Goal: Task Accomplishment & Management: Manage account settings

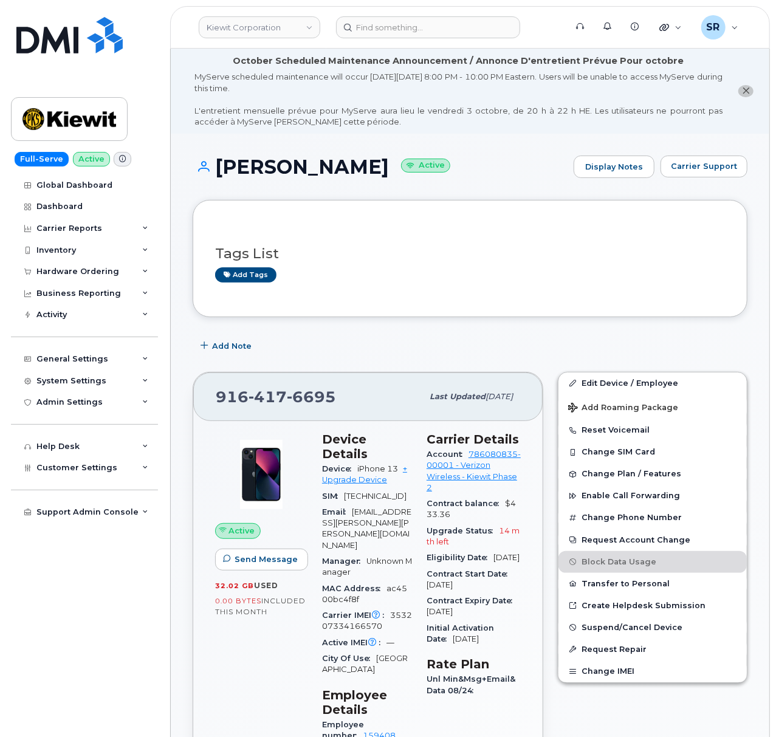
click at [448, 15] on header "Kiewit Corporation Support Alerts Knowledge Base Quicklinks Suspend / Cancel De…" at bounding box center [470, 27] width 600 height 43
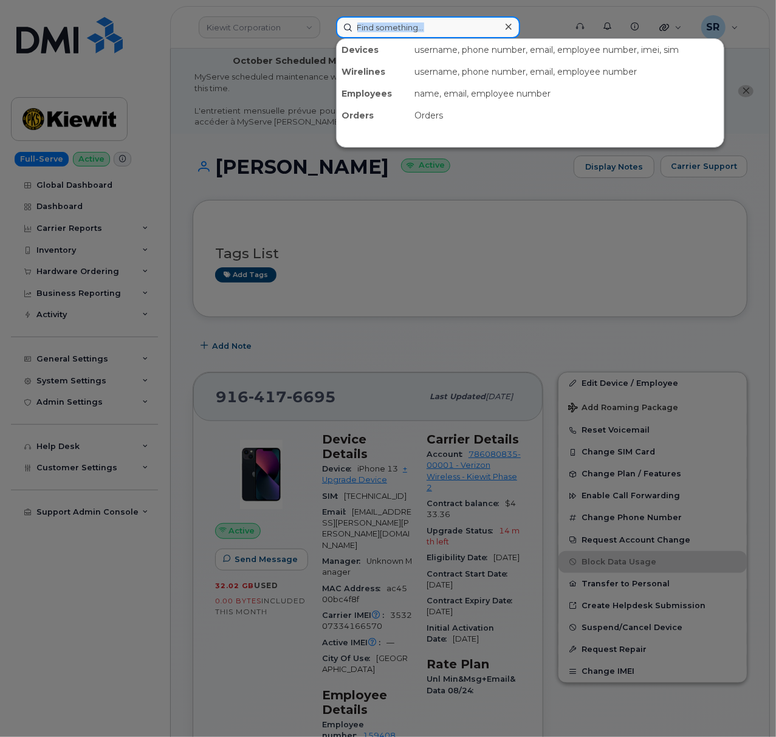
click at [449, 18] on input at bounding box center [428, 27] width 184 height 22
paste input "Kyle Kradz"
type input "Kyle Kradz"
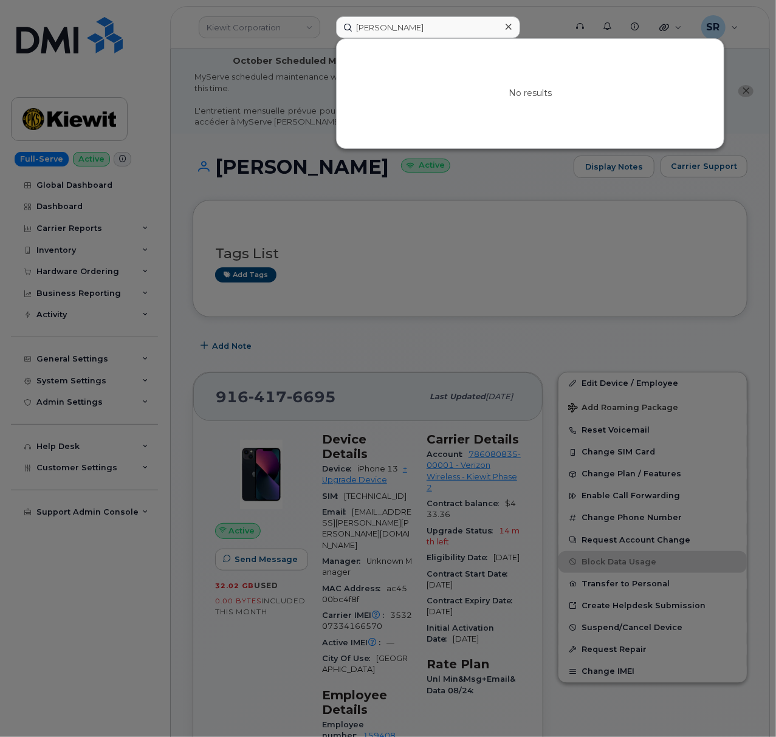
click at [508, 26] on icon at bounding box center [509, 27] width 6 height 6
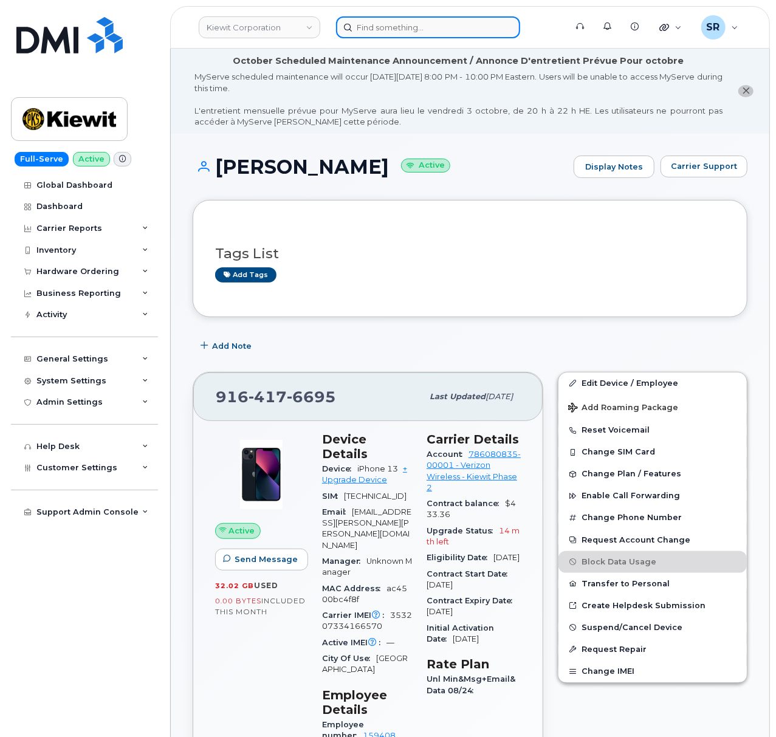
click at [454, 30] on input at bounding box center [428, 27] width 184 height 22
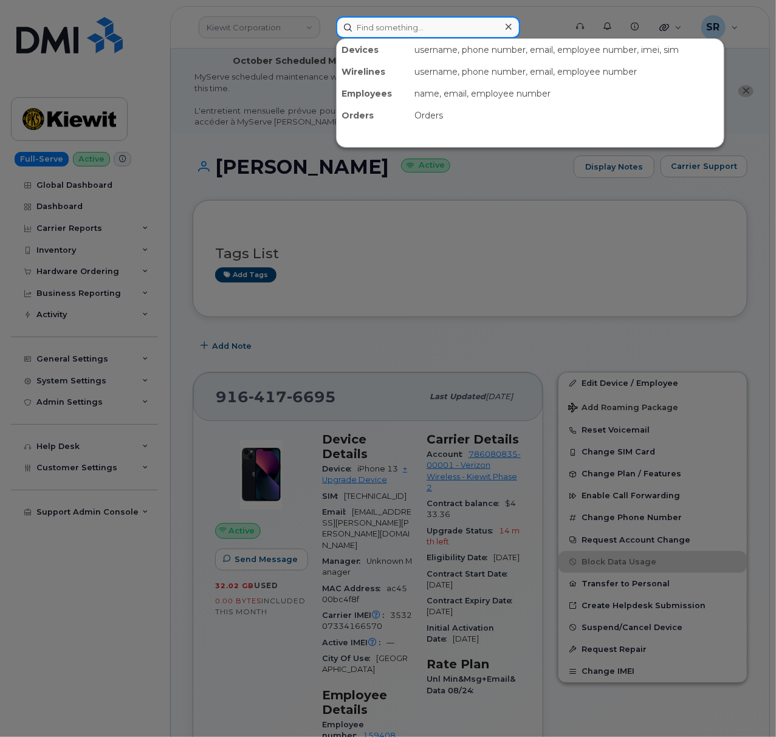
paste input "330-523-9866"
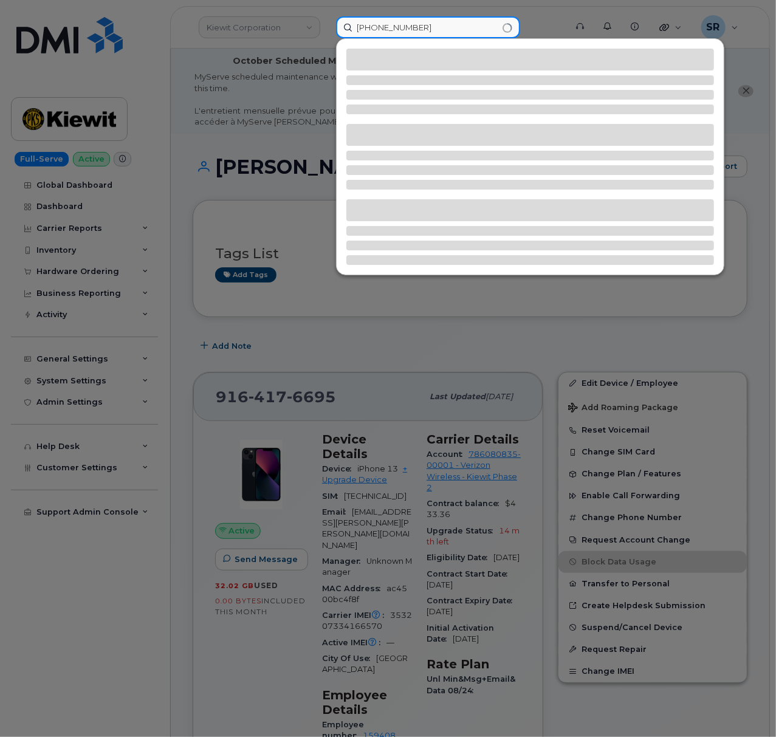
type input "330-523-9866"
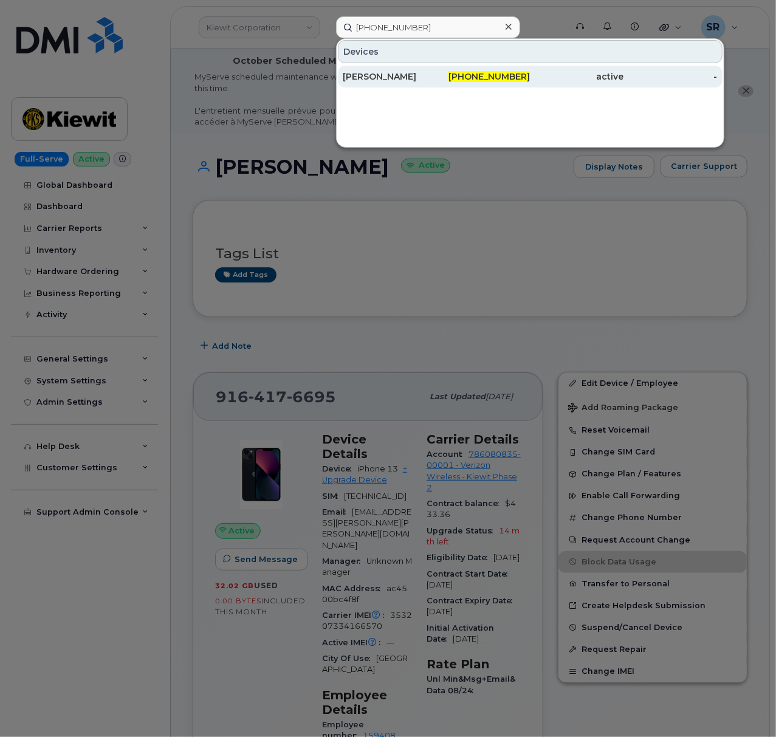
click at [461, 83] on div "330-523-9866" at bounding box center [484, 77] width 94 height 12
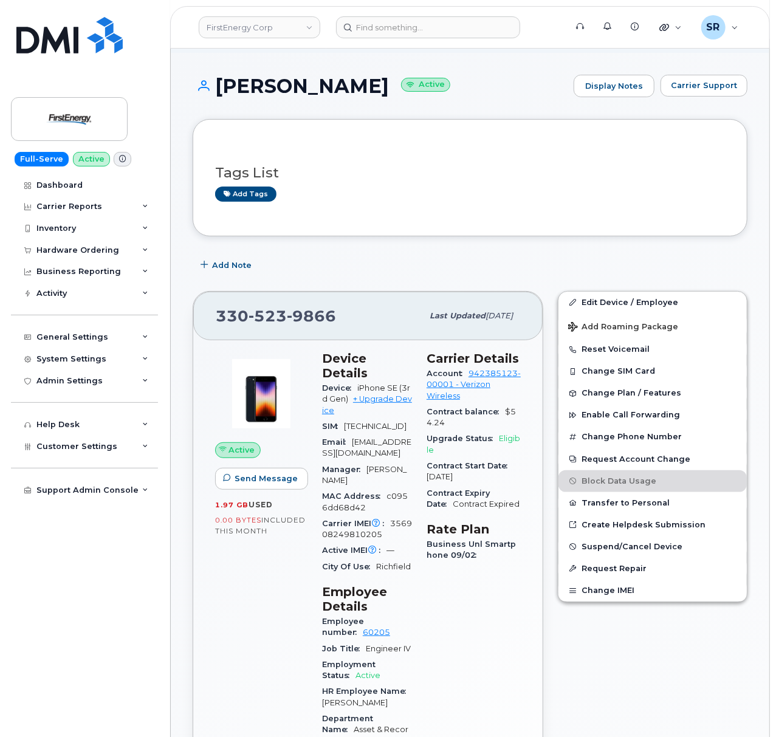
scroll to position [162, 0]
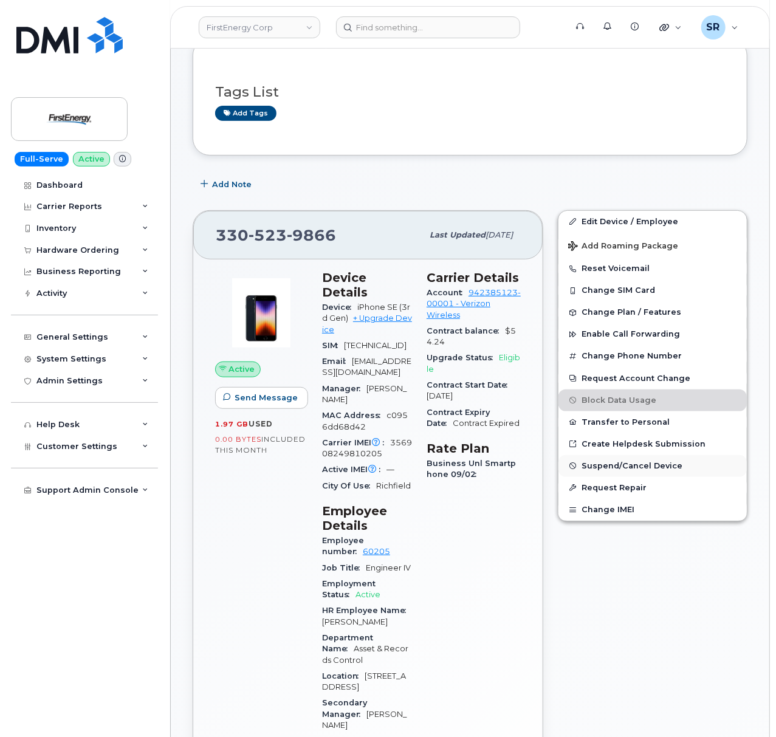
click at [640, 463] on span "Suspend/Cancel Device" at bounding box center [632, 465] width 101 height 9
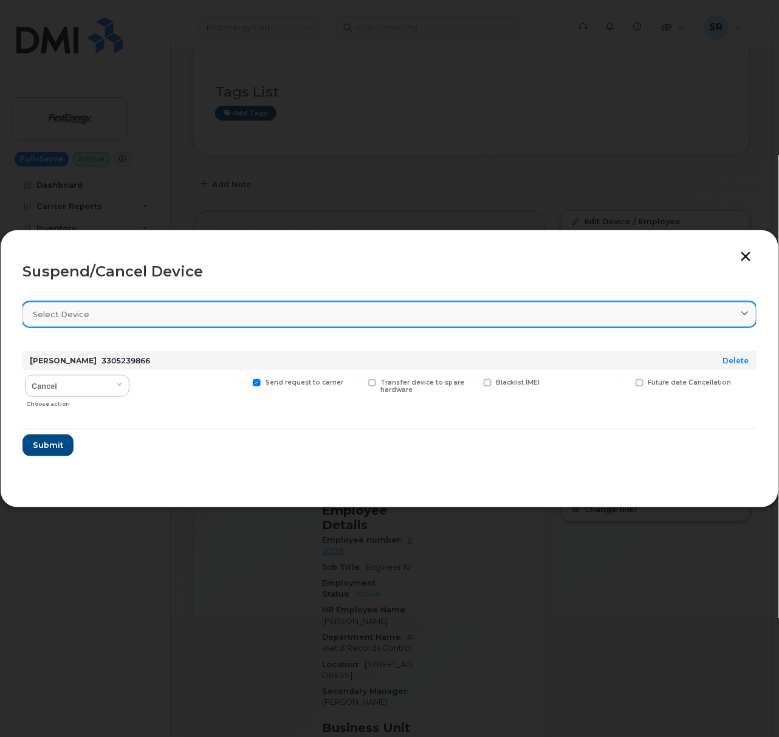
click at [401, 304] on link "Select device" at bounding box center [389, 314] width 734 height 25
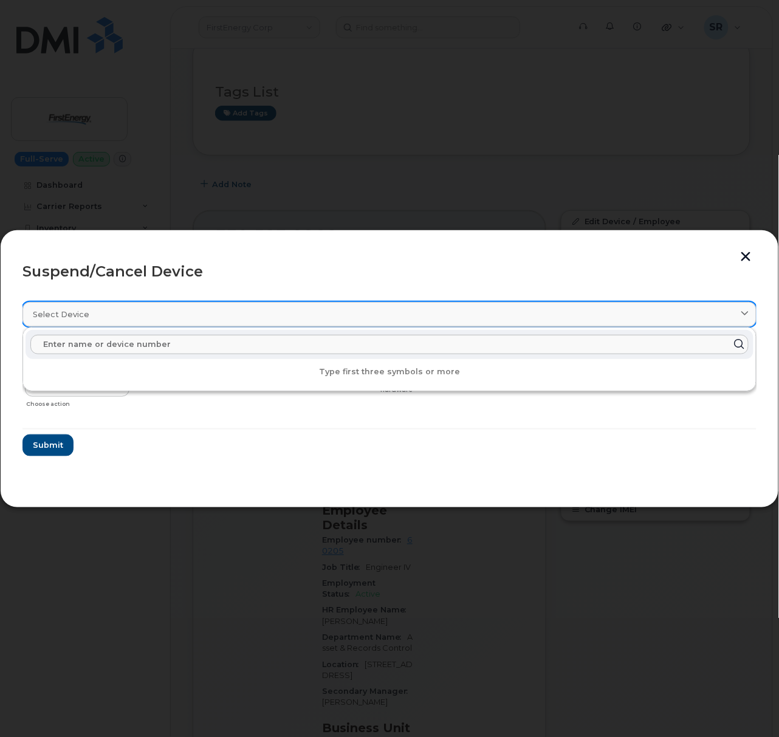
click at [326, 319] on div "Select device" at bounding box center [390, 315] width 714 height 12
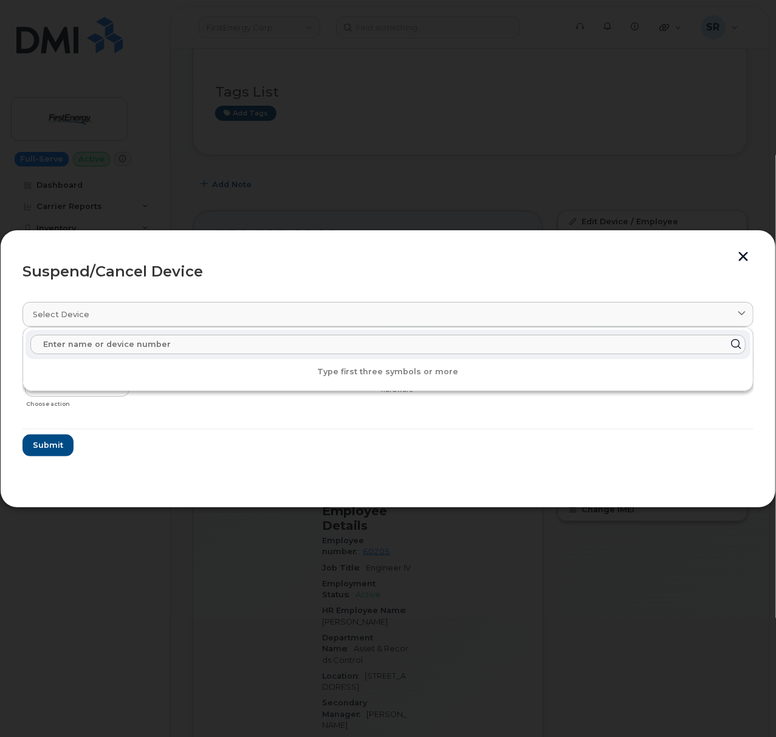
click at [298, 350] on input "text" at bounding box center [388, 344] width 716 height 19
click at [387, 436] on form "KYLE A KRANZ 3305239866 Delete Cancel Suspend - Reduced Rate Suspend - Full Rat…" at bounding box center [387, 399] width 731 height 115
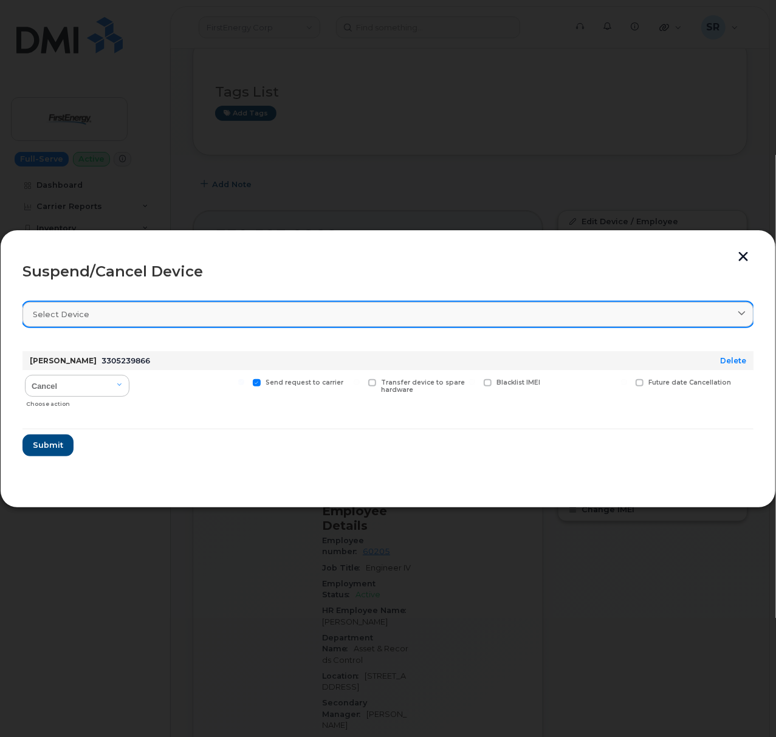
click at [254, 323] on link "Select device" at bounding box center [387, 314] width 731 height 25
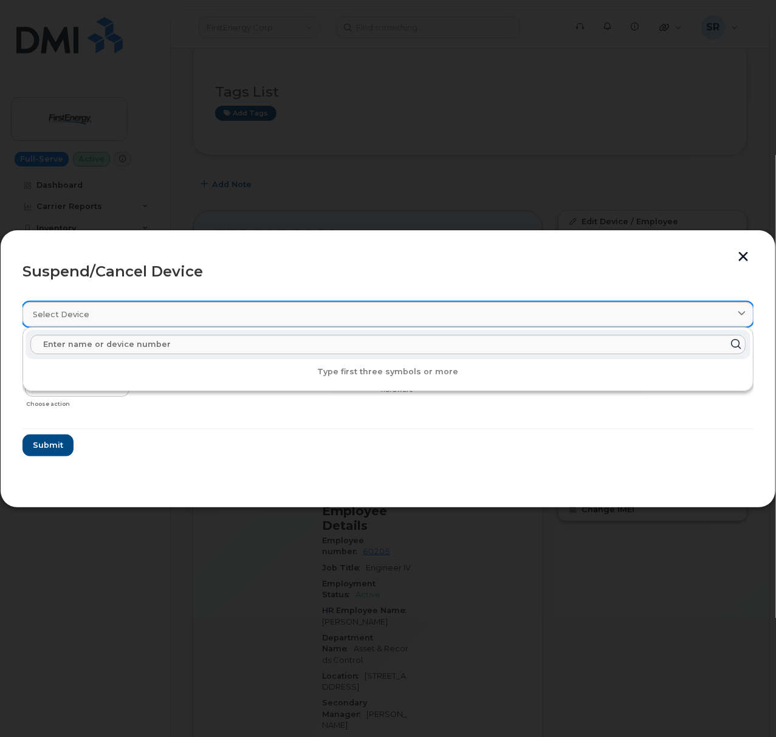
click at [257, 317] on div "Select device" at bounding box center [388, 315] width 711 height 12
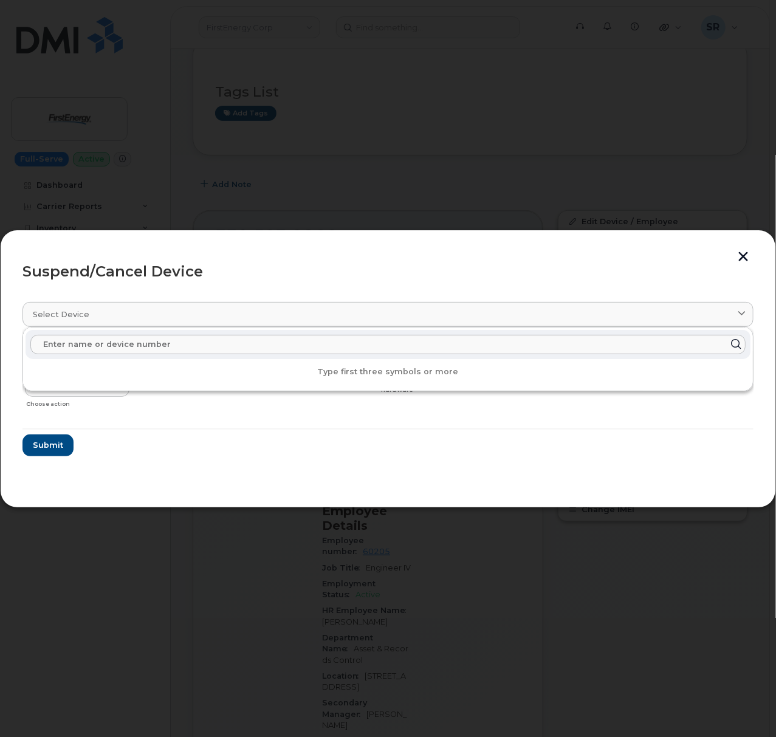
click at [357, 454] on form "KYLE A KRANZ 3305239866 Delete Cancel Suspend - Reduced Rate Suspend - Full Rat…" at bounding box center [387, 399] width 731 height 115
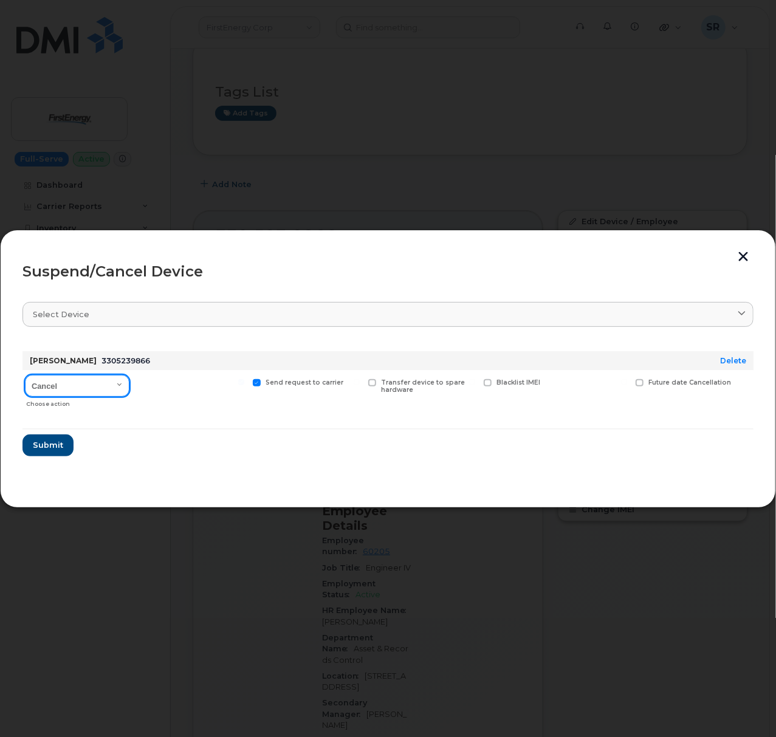
click at [103, 389] on select "Cancel Suspend - Reduced Rate Suspend - Full Rate Suspend - Lost Device/Stolen …" at bounding box center [77, 386] width 105 height 22
click at [215, 470] on section "Select device Type first three symbols or more KYLE A KRANZ 3305239866 Delete C…" at bounding box center [387, 388] width 731 height 195
click at [89, 379] on select "Cancel Suspend - Reduced Rate Suspend - Full Rate Suspend - Lost Device/Stolen …" at bounding box center [77, 386] width 105 height 22
drag, startPoint x: 89, startPoint y: 379, endPoint x: 102, endPoint y: 377, distance: 13.6
click at [89, 379] on select "Cancel Suspend - Reduced Rate Suspend - Full Rate Suspend - Lost Device/Stolen …" at bounding box center [77, 386] width 105 height 22
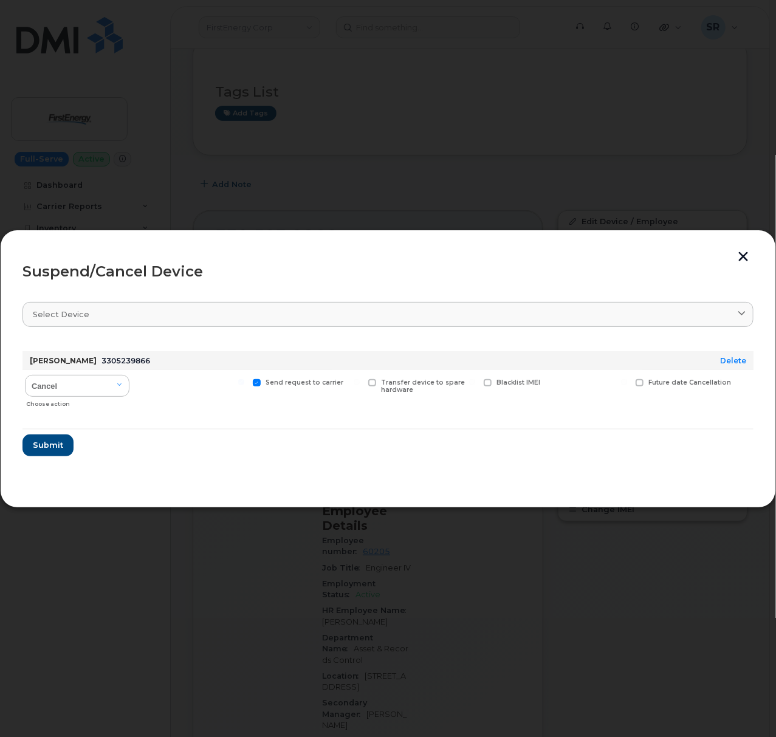
click at [394, 447] on form "KYLE A KRANZ 3305239866 Delete Cancel Suspend - Reduced Rate Suspend - Full Rat…" at bounding box center [387, 399] width 731 height 115
click at [161, 452] on form "KYLE A KRANZ 3305239866 Delete Cancel Suspend - Reduced Rate Suspend - Full Rat…" at bounding box center [387, 399] width 731 height 115
drag, startPoint x: 86, startPoint y: 363, endPoint x: 144, endPoint y: 368, distance: 58.0
click at [144, 368] on div "KYLE A KRANZ 3305239866" at bounding box center [356, 360] width 658 height 19
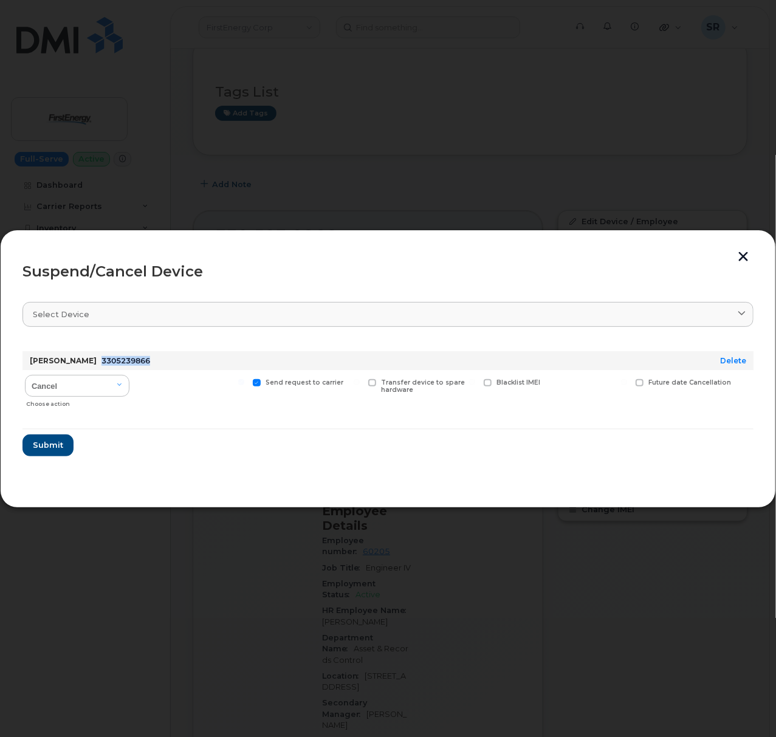
click at [98, 367] on div "KYLE A KRANZ 3305239866" at bounding box center [356, 360] width 658 height 19
drag, startPoint x: 92, startPoint y: 364, endPoint x: 105, endPoint y: 365, distance: 12.8
click at [105, 365] on span "3305239866" at bounding box center [126, 360] width 49 height 9
click at [157, 359] on div "KYLE A KRANZ 3305239866" at bounding box center [356, 360] width 658 height 19
click at [94, 385] on select "Cancel Suspend - Reduced Rate Suspend - Full Rate Suspend - Lost Device/Stolen …" at bounding box center [77, 386] width 105 height 22
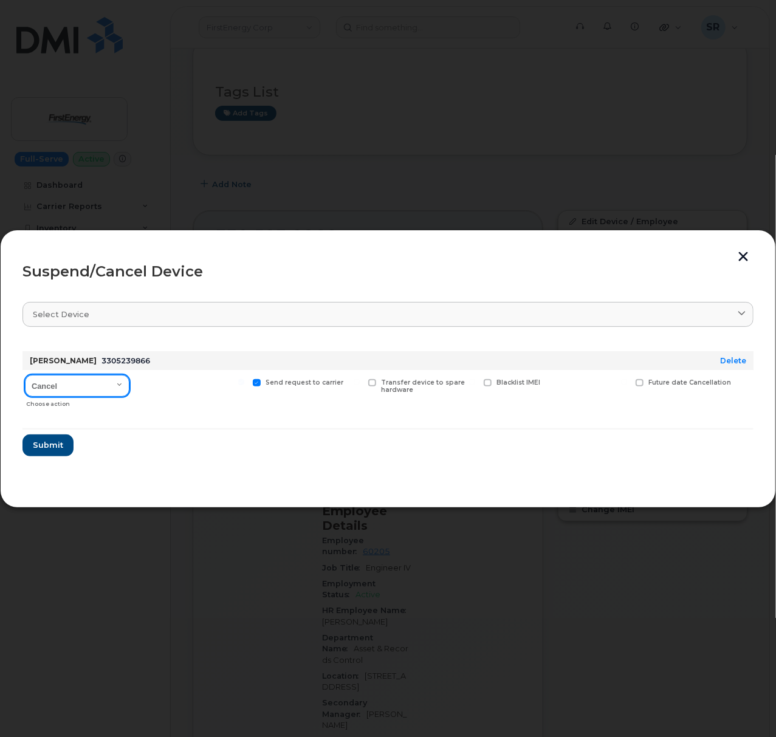
click at [94, 385] on select "Cancel Suspend - Reduced Rate Suspend - Full Rate Suspend - Lost Device/Stolen …" at bounding box center [77, 386] width 105 height 22
click at [46, 445] on span "Submit" at bounding box center [47, 446] width 30 height 12
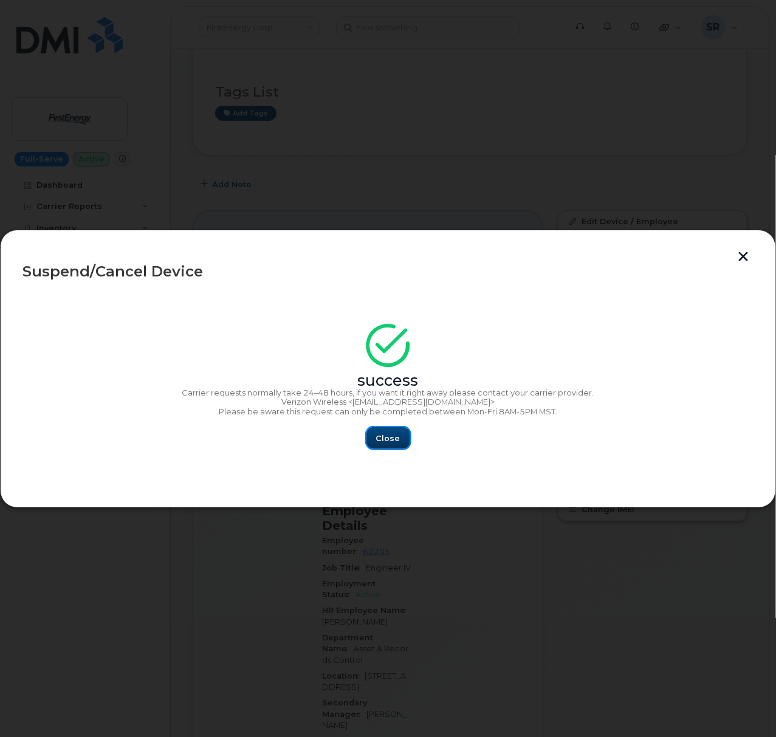
click at [379, 428] on button "Close" at bounding box center [389, 438] width 44 height 22
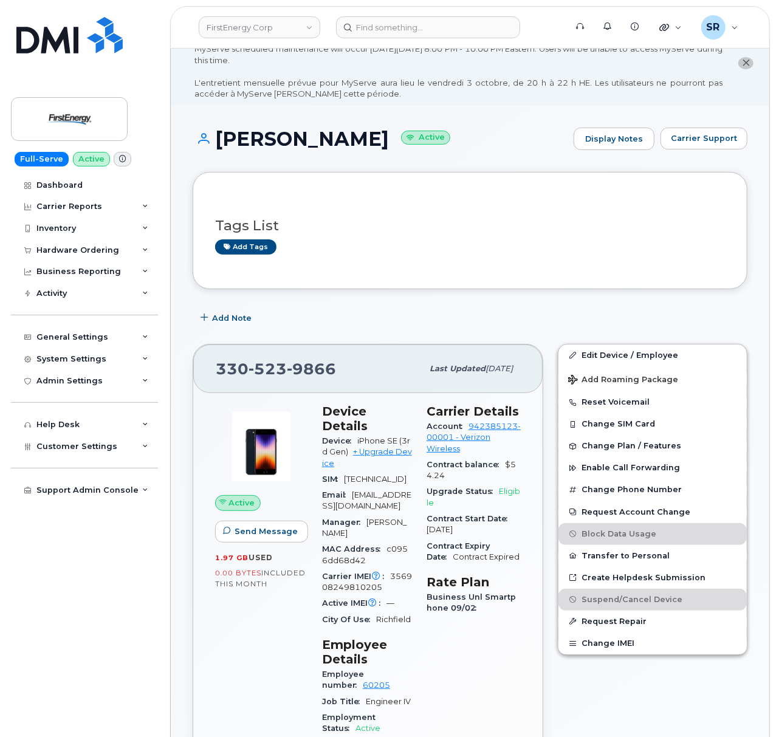
scroll to position [0, 0]
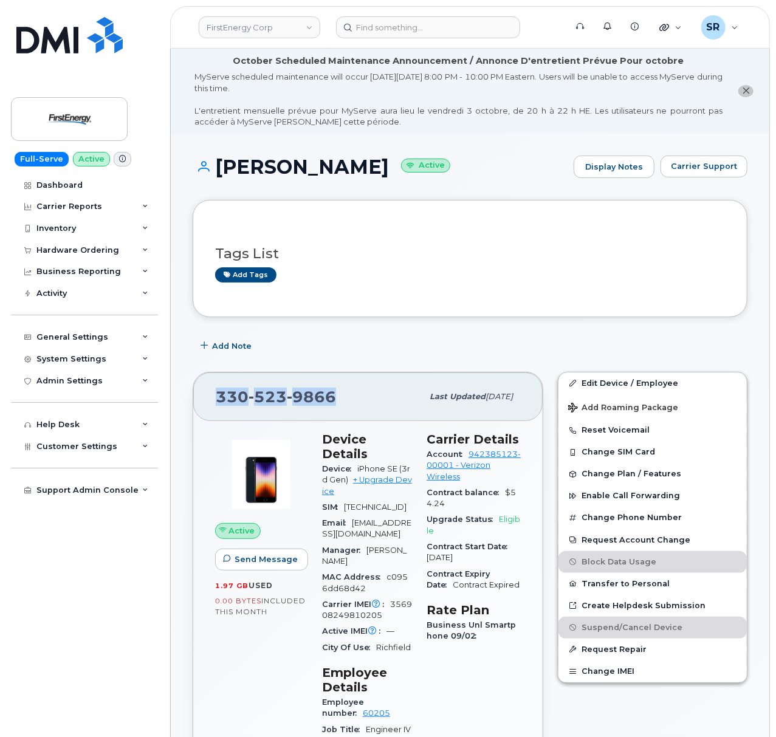
drag, startPoint x: 337, startPoint y: 389, endPoint x: 201, endPoint y: 395, distance: 136.3
click at [201, 395] on div "330 523 9866 Last updated Sep 12, 2025" at bounding box center [368, 397] width 350 height 49
copy span "[PHONE_NUMBER]"
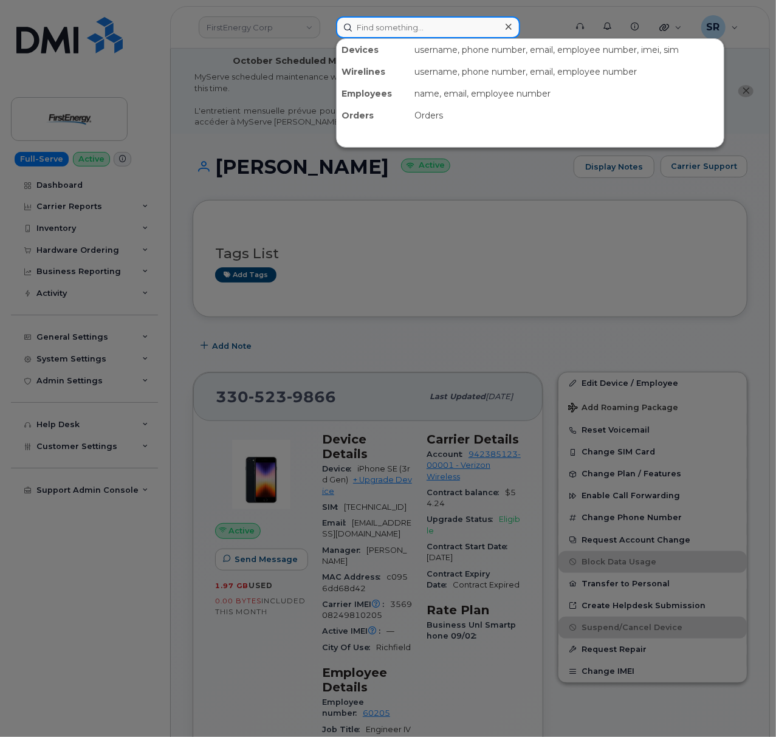
click at [382, 22] on input at bounding box center [428, 27] width 184 height 22
paste input "Kyle Kranz"
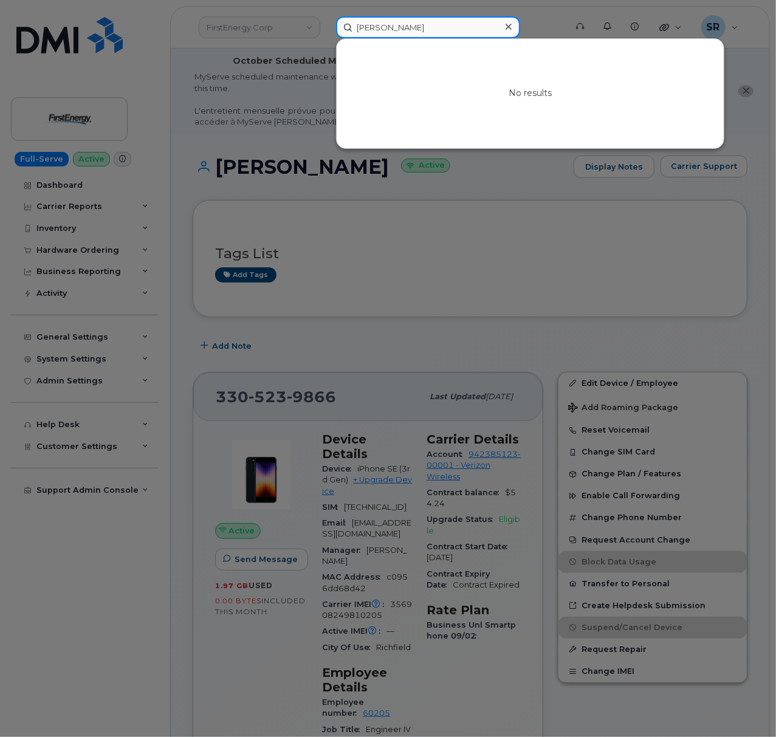
type input "Kyle Kranz"
click at [378, 254] on div at bounding box center [388, 368] width 776 height 737
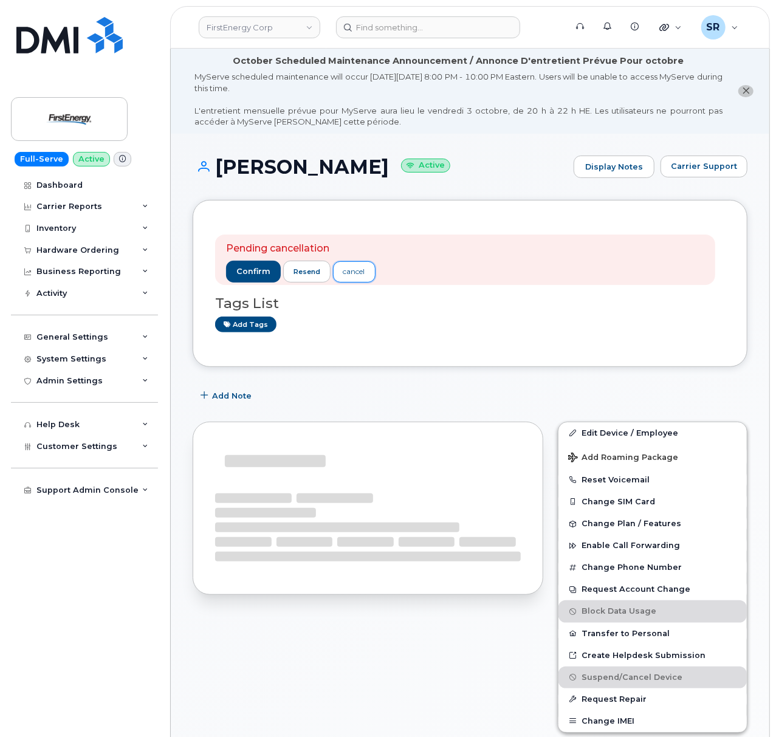
click at [346, 272] on div "cancel" at bounding box center [355, 271] width 22 height 11
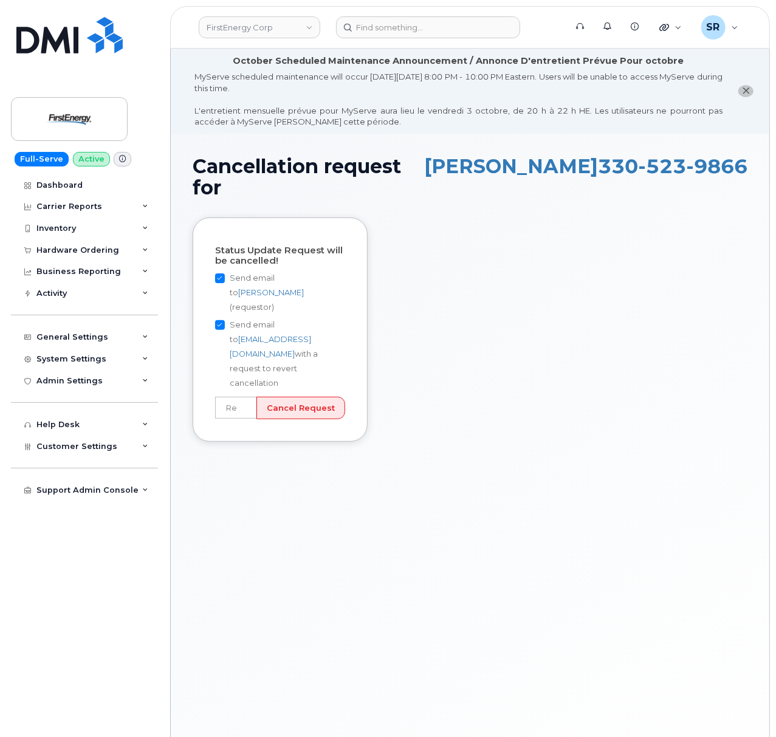
click at [220, 274] on input "Send email to [PERSON_NAME] (requestor)" at bounding box center [220, 279] width 10 height 10
checkbox input "false"
click at [221, 320] on input "Send email to mObilitysupport@dminc.com with a request to revert cancellation" at bounding box center [220, 325] width 10 height 10
click at [222, 320] on input "Send email to mObilitysupport@dminc.com with a request to revert cancellation" at bounding box center [220, 325] width 10 height 10
checkbox input "true"
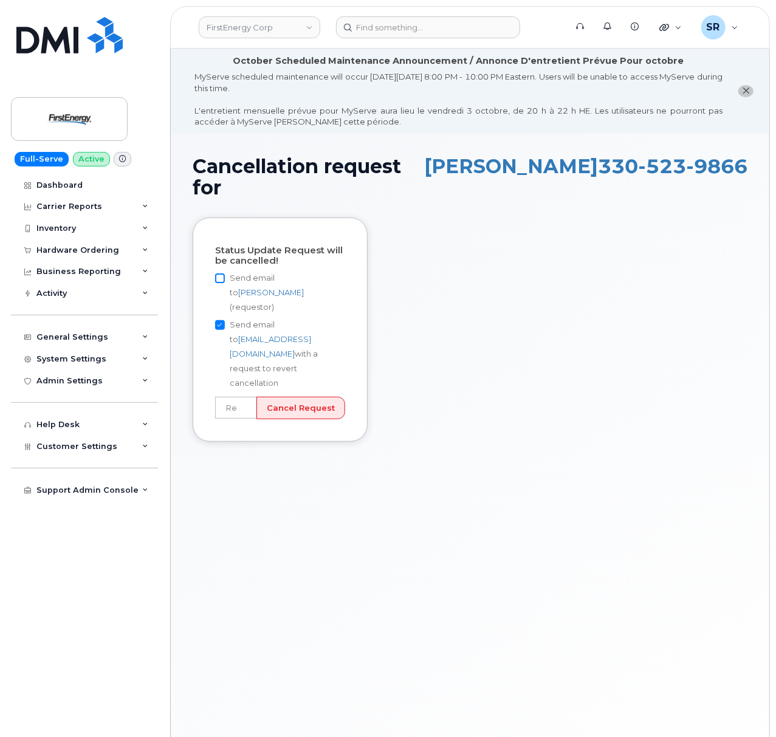
click at [220, 274] on input "Send email to Sebastian Reissig (requestor)" at bounding box center [220, 279] width 10 height 10
checkbox input "true"
click at [315, 397] on input "Cancel Request" at bounding box center [301, 408] width 89 height 22
click at [249, 397] on input "text" at bounding box center [236, 408] width 42 height 22
type input "User still using device"
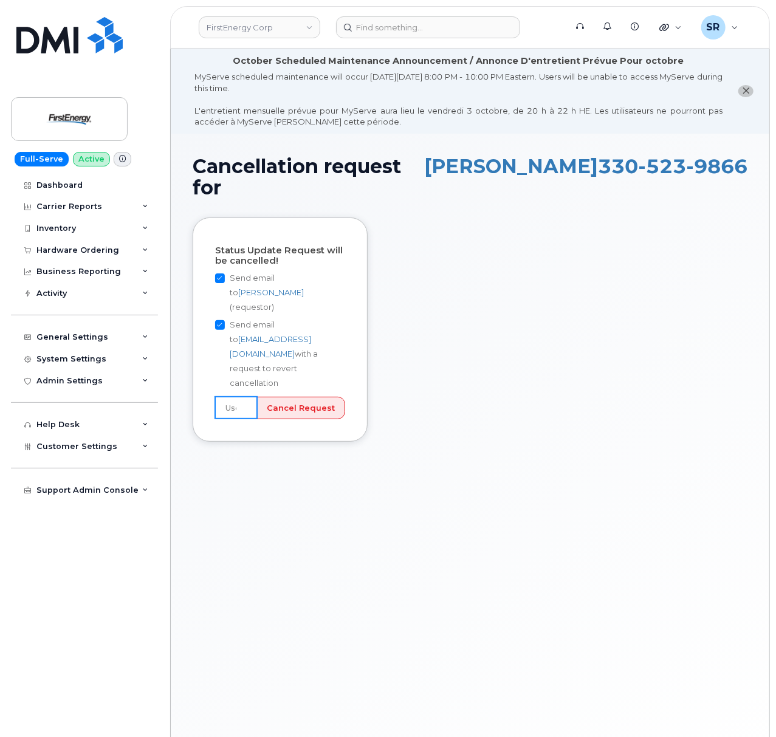
click at [238, 397] on input "User still using device" at bounding box center [236, 408] width 42 height 22
click at [243, 397] on input "User still using device" at bounding box center [236, 408] width 42 height 22
click at [304, 397] on input "Cancel Request" at bounding box center [301, 408] width 89 height 22
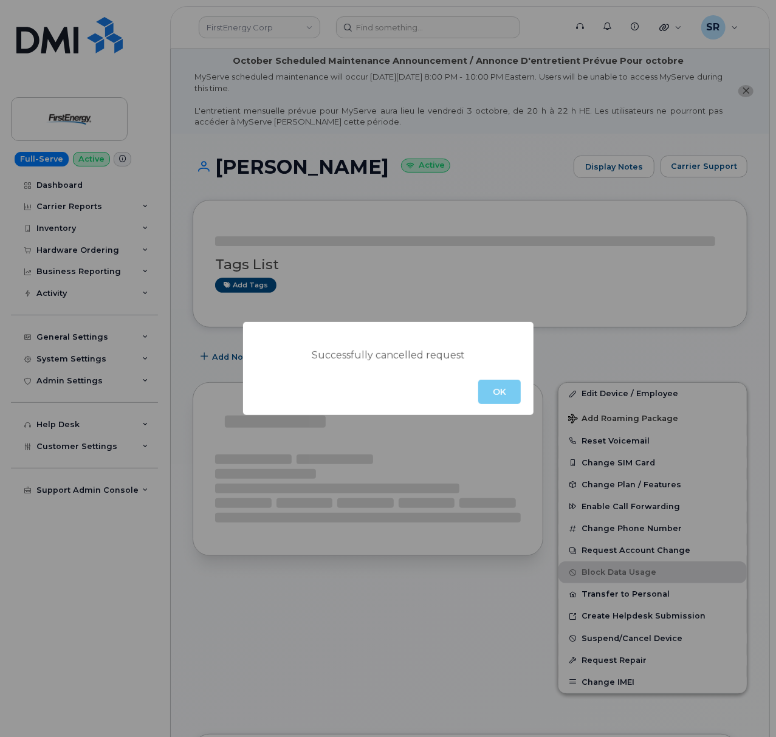
click at [497, 387] on button "OK" at bounding box center [499, 392] width 43 height 24
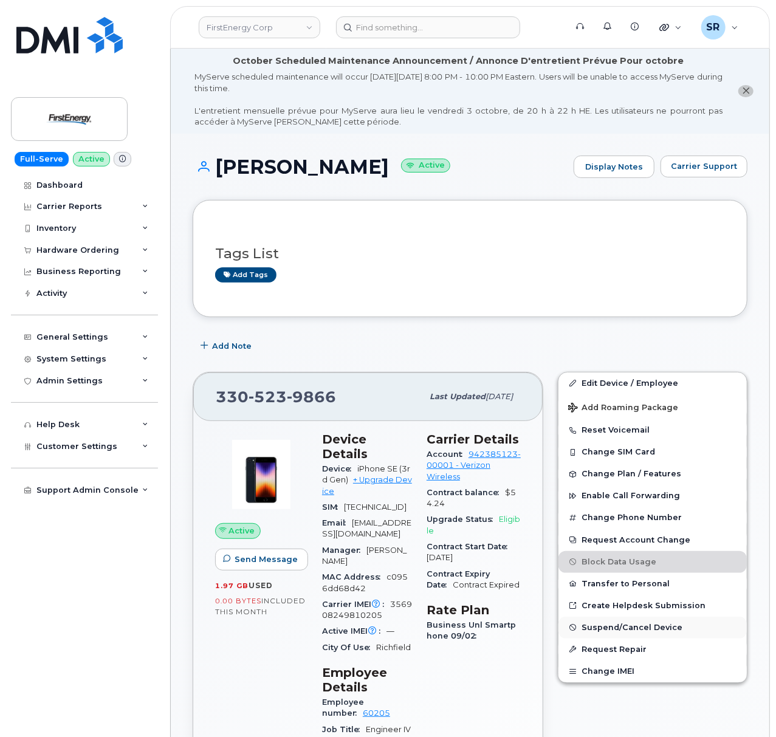
click at [655, 624] on button "Suspend/Cancel Device" at bounding box center [653, 628] width 188 height 22
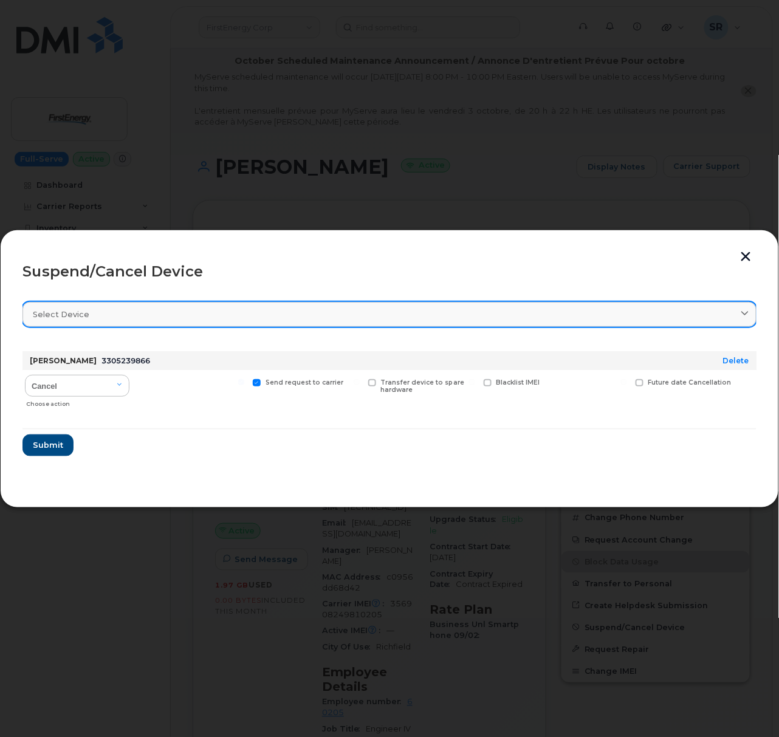
click at [139, 312] on div "Select device" at bounding box center [390, 315] width 714 height 12
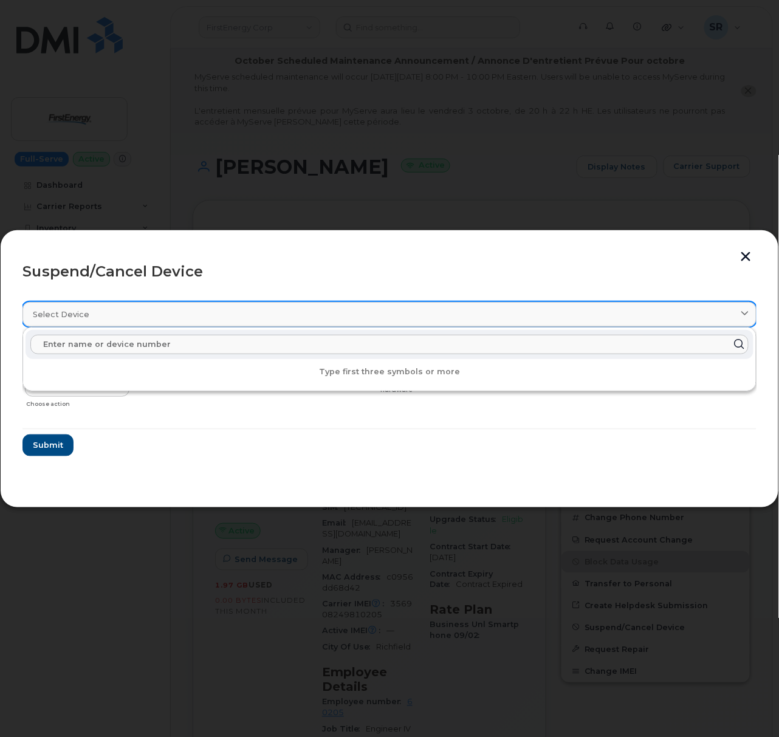
paste input "Kyle Kranz"
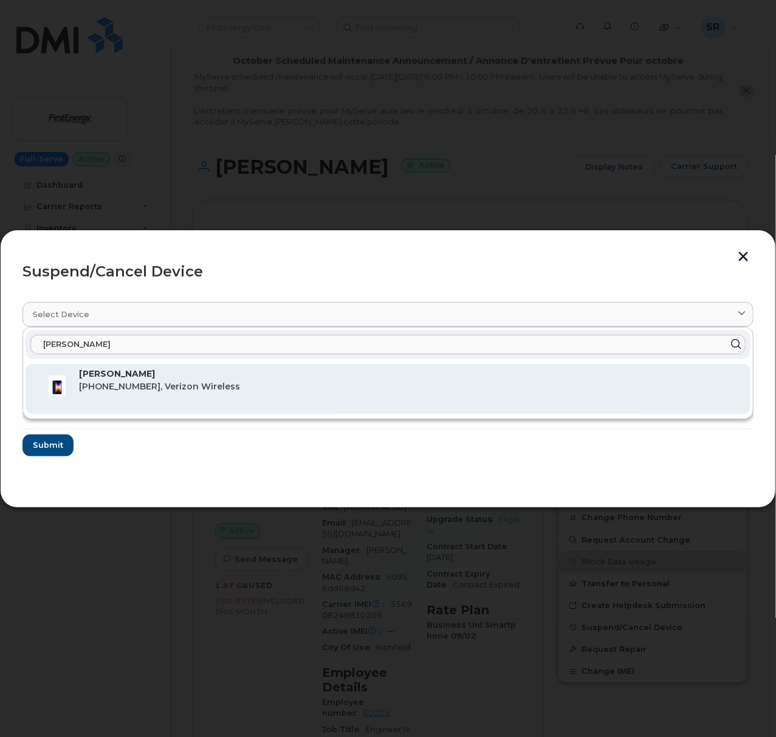
type input "Kyle Kranz"
click at [212, 388] on span "330-523-9866, Verizon Wireless" at bounding box center [159, 386] width 161 height 11
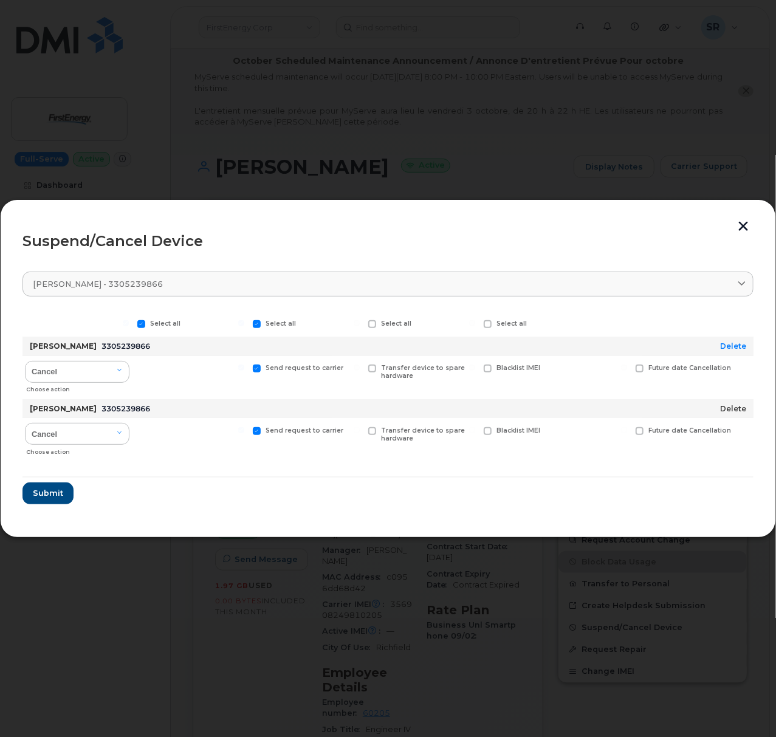
click at [741, 407] on link "Delete" at bounding box center [733, 408] width 26 height 9
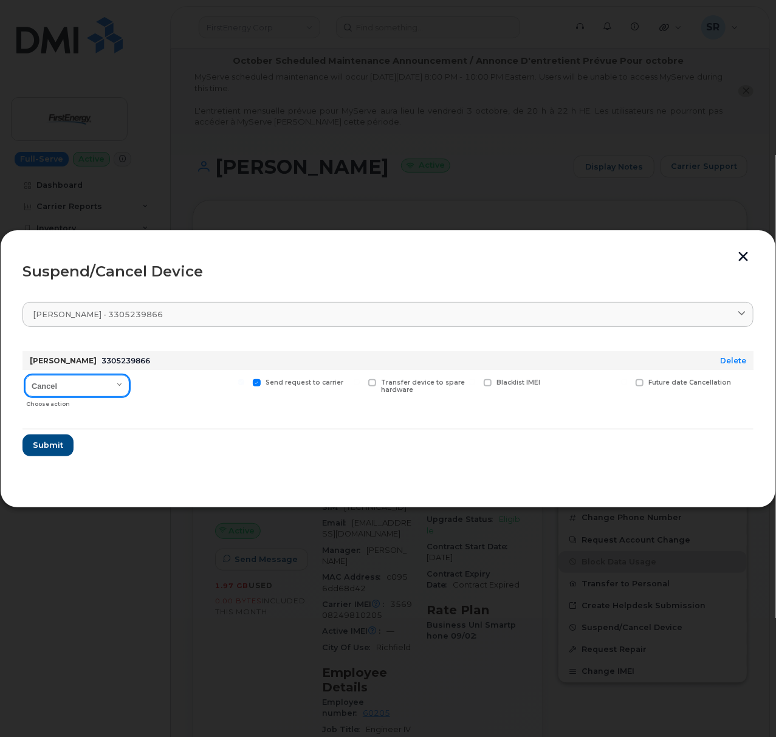
click at [101, 385] on select "Cancel Suspend - Reduced Rate Suspend - Full Rate Suspend - Lost Device/Stolen …" at bounding box center [77, 386] width 105 height 22
select select "[object Object]"
click at [25, 376] on select "Cancel Suspend - Reduced Rate Suspend - Full Rate Suspend - Lost Device/Stolen …" at bounding box center [77, 386] width 105 height 22
click at [261, 385] on label "Send request to carrier" at bounding box center [298, 383] width 91 height 8
click at [244, 385] on input "Send request to carrier" at bounding box center [241, 382] width 6 height 6
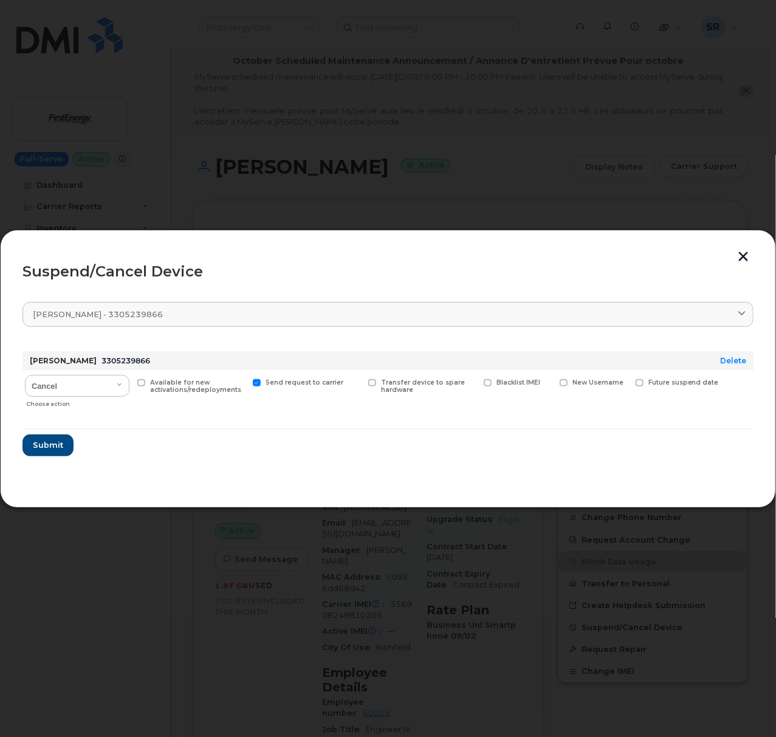
checkbox input "false"
click at [52, 446] on span "Submit" at bounding box center [47, 446] width 30 height 12
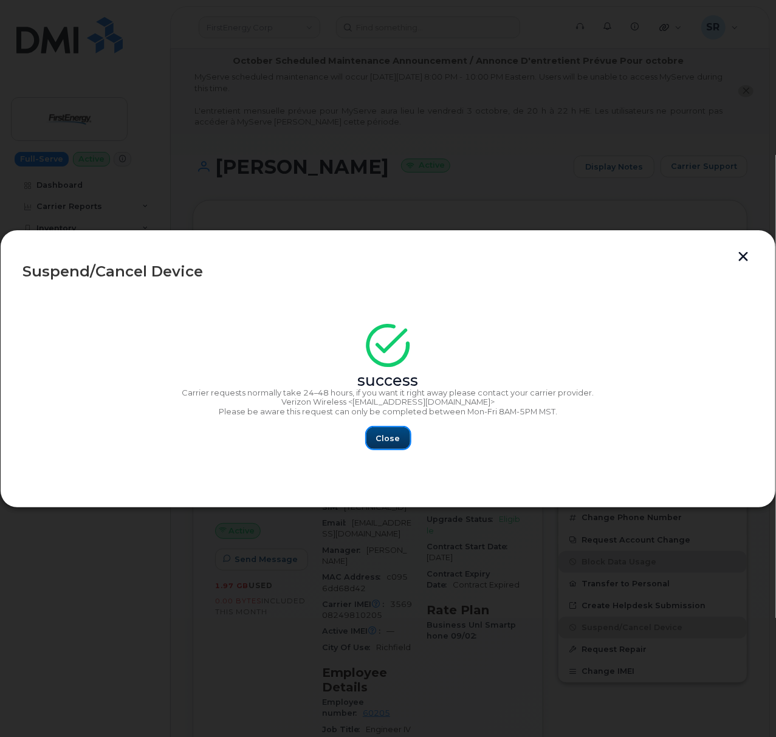
click at [387, 436] on span "Close" at bounding box center [388, 439] width 24 height 12
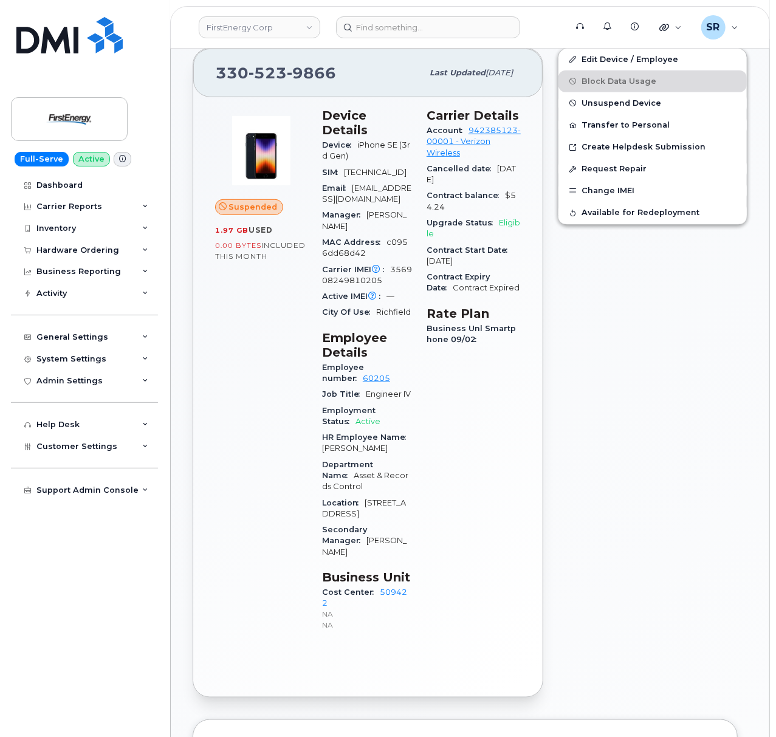
scroll to position [162, 0]
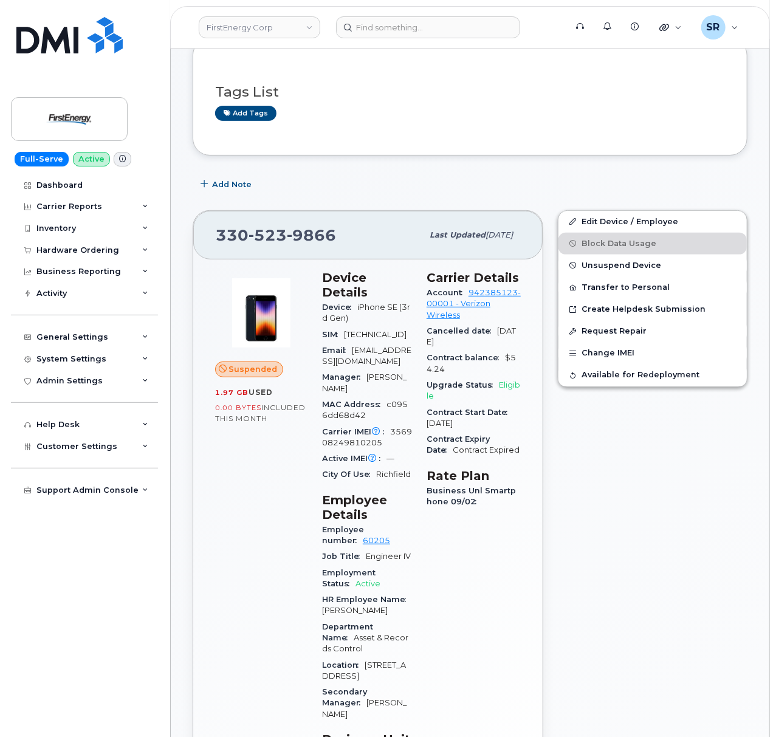
click at [660, 562] on div "Edit Device / Employee Block Data Usage Unsuspend Device Transfer to Personal C…" at bounding box center [653, 535] width 204 height 665
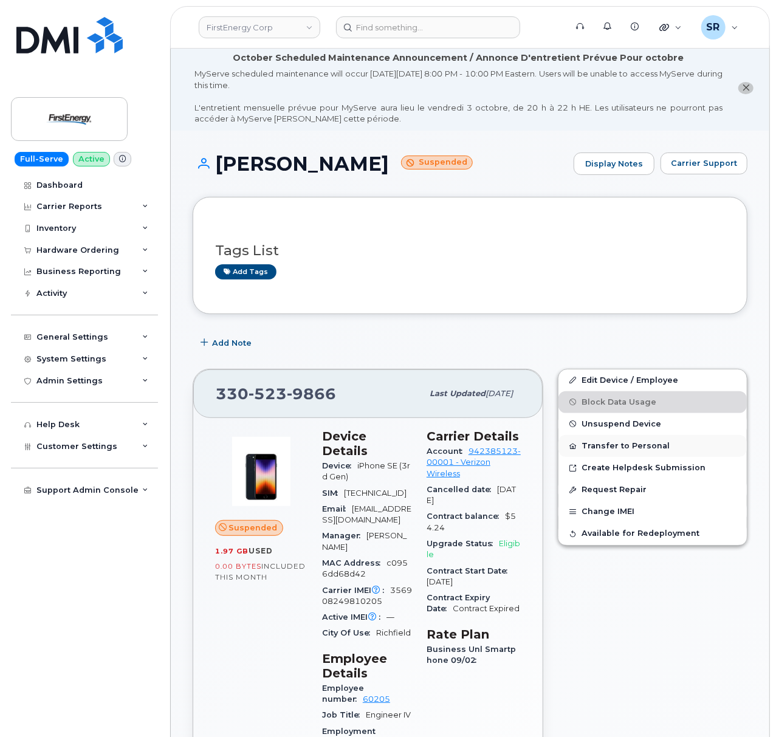
scroll to position [0, 0]
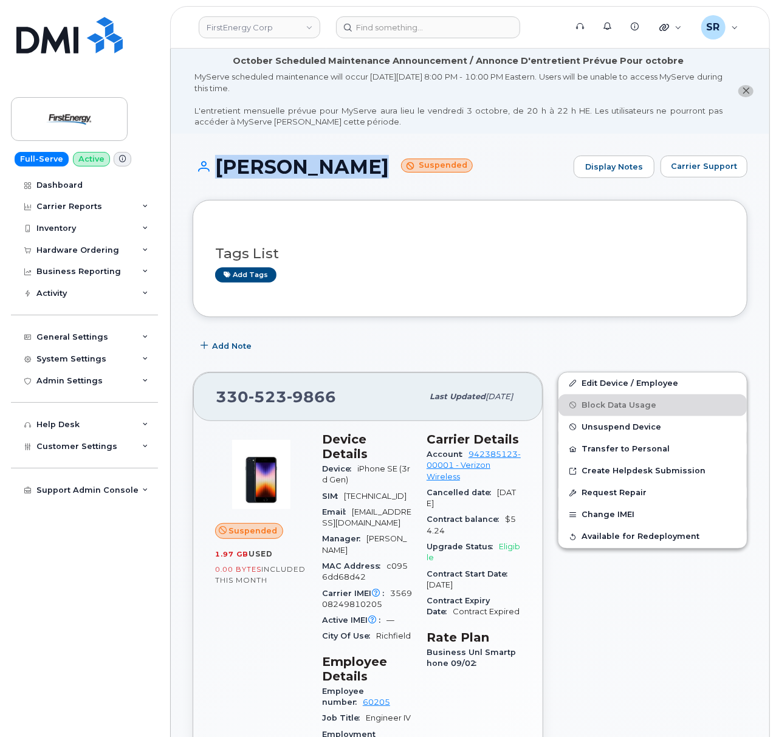
drag, startPoint x: 364, startPoint y: 169, endPoint x: 207, endPoint y: 171, distance: 156.3
click at [207, 171] on h1 "[PERSON_NAME] Suspended" at bounding box center [380, 166] width 375 height 21
copy h1 "[PERSON_NAME]"
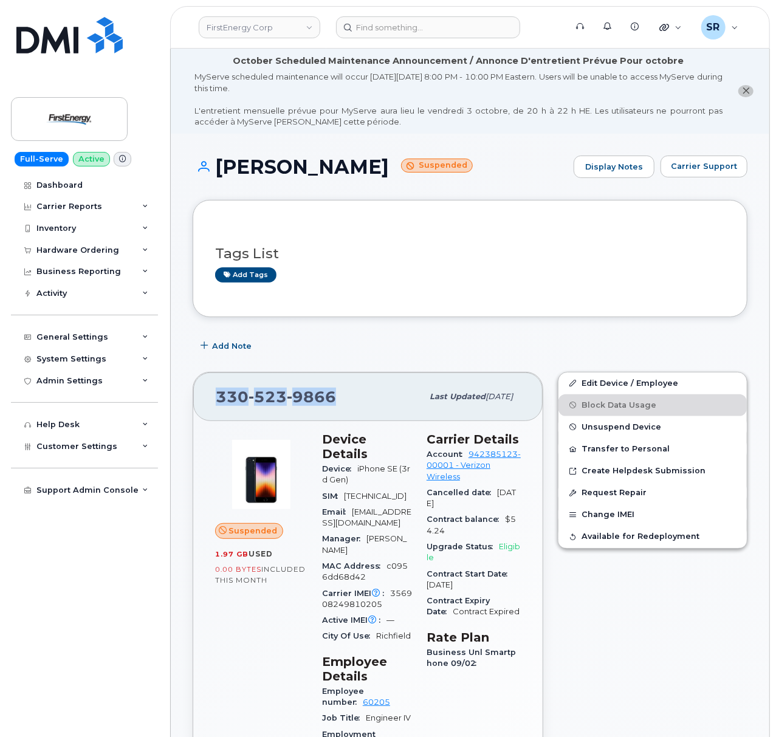
drag, startPoint x: 339, startPoint y: 392, endPoint x: 202, endPoint y: 396, distance: 137.5
click at [202, 396] on div "[PHONE_NUMBER] Last updated [DATE]" at bounding box center [368, 397] width 350 height 49
copy span "[PHONE_NUMBER]"
